Goal: Information Seeking & Learning: Learn about a topic

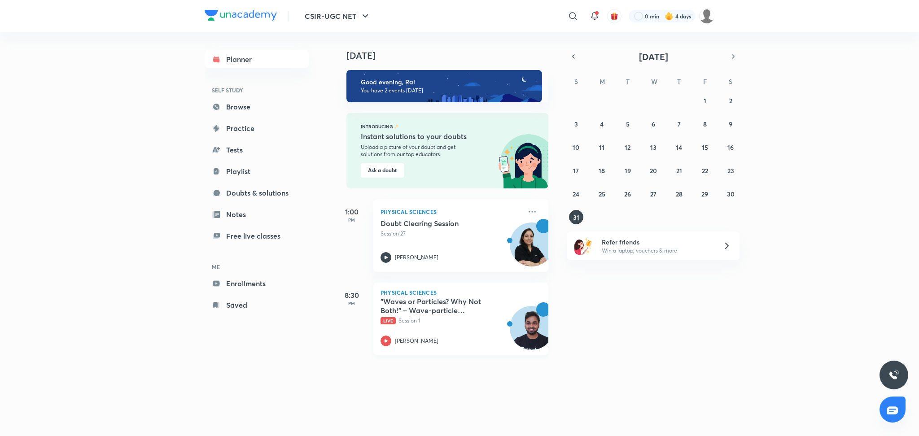
click at [438, 335] on div "[PERSON_NAME]" at bounding box center [450, 340] width 141 height 11
click at [422, 322] on p "Live Session 1" at bounding box center [450, 321] width 141 height 8
click at [398, 299] on h5 ""Waves or Particles? Why Not Both!" – Wave-particle duality and experiments" at bounding box center [436, 306] width 112 height 18
